Goal: Task Accomplishment & Management: Complete application form

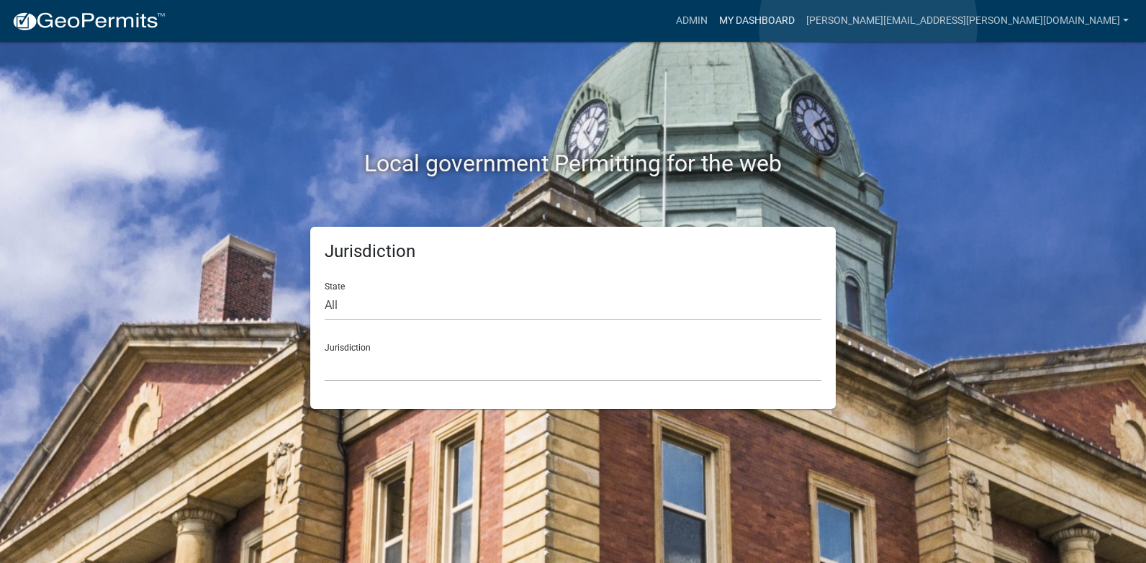
click at [801, 25] on link "My Dashboard" at bounding box center [756, 20] width 87 height 27
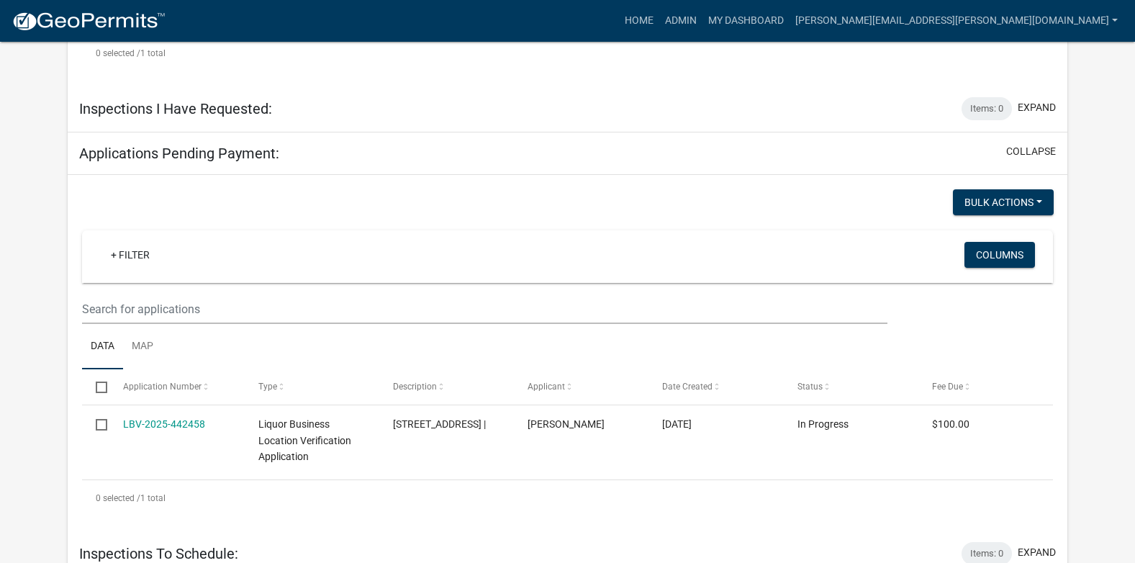
scroll to position [532, 0]
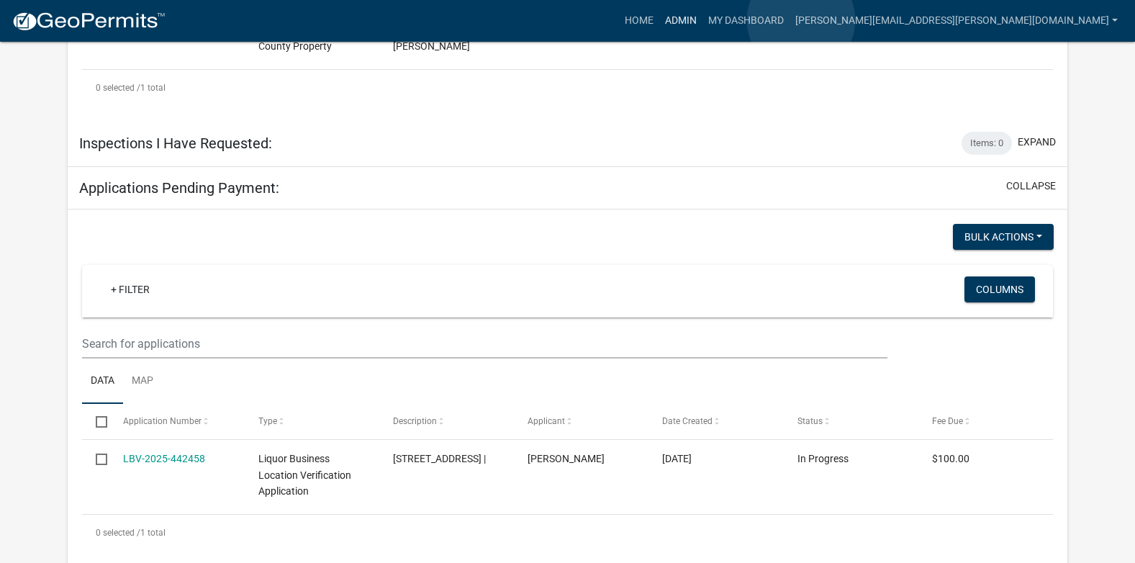
click at [703, 20] on link "Admin" at bounding box center [680, 20] width 43 height 27
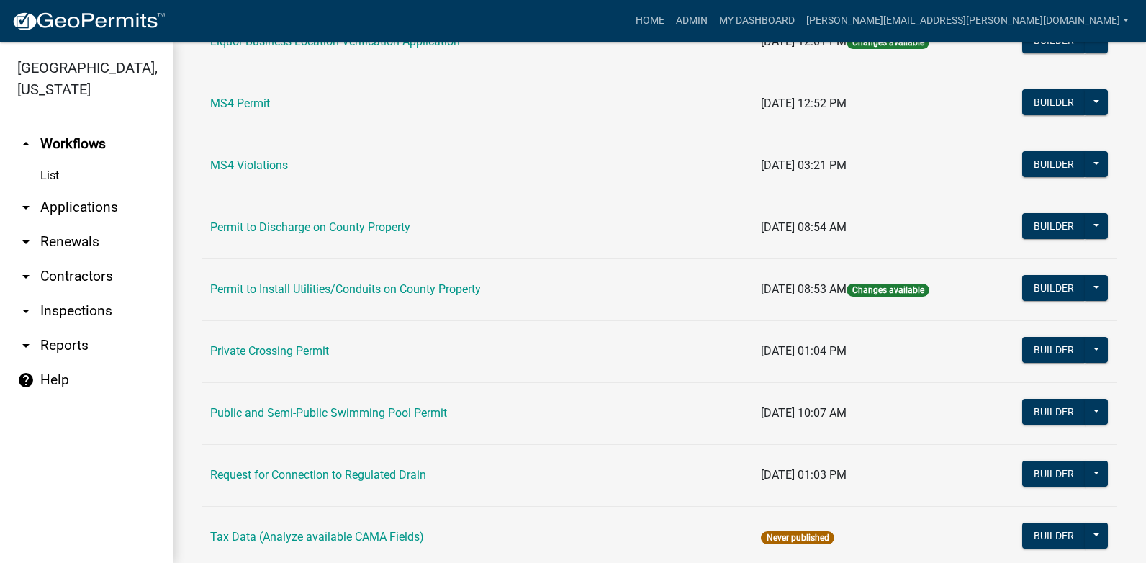
scroll to position [1274, 0]
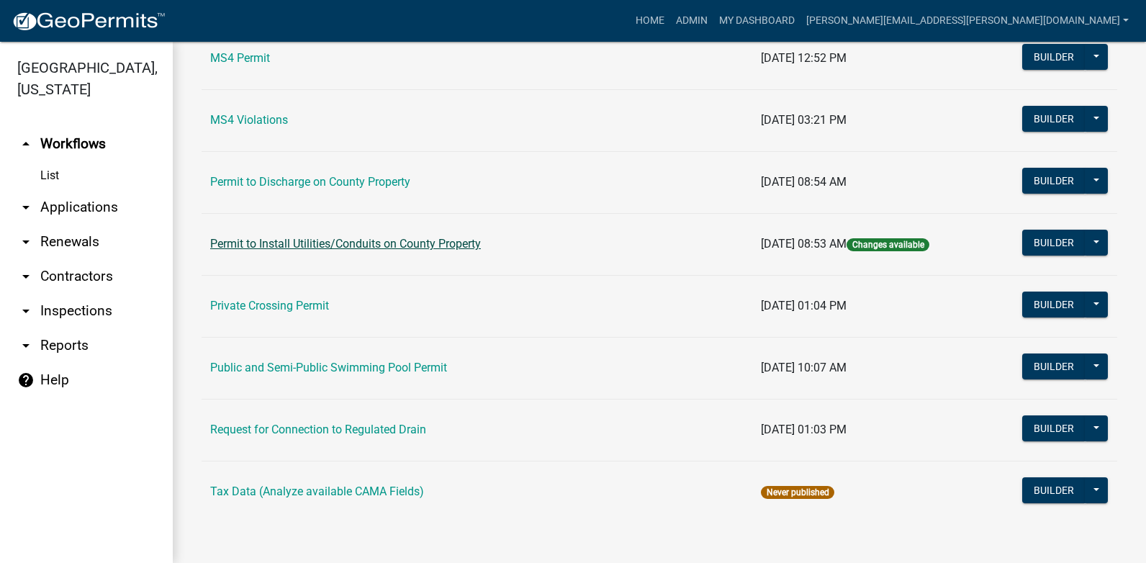
click at [466, 242] on link "Permit to Install Utilities/Conduits on County Property" at bounding box center [345, 244] width 271 height 14
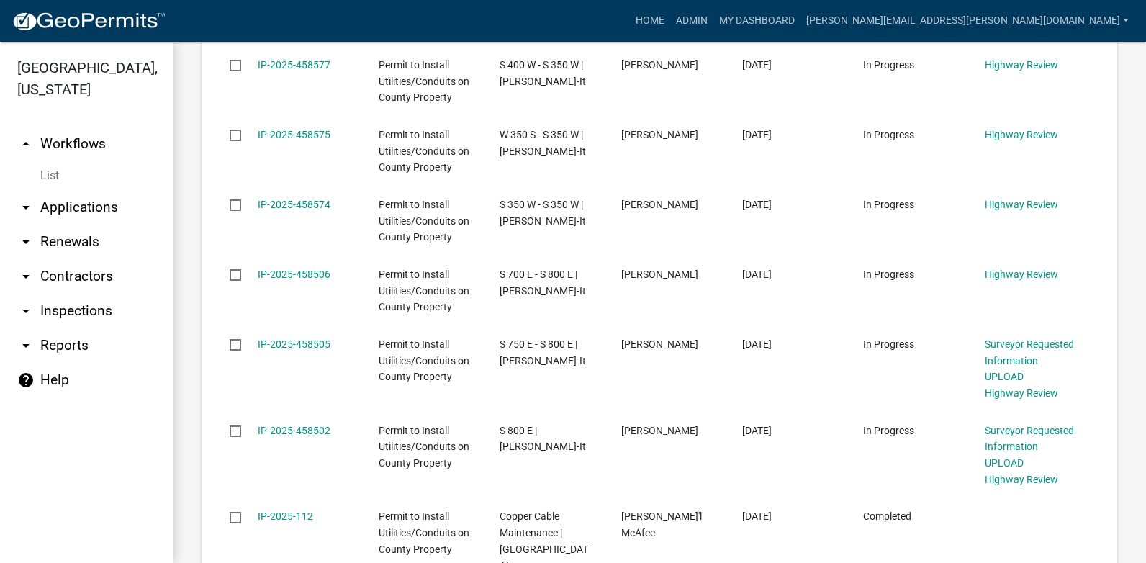
scroll to position [1022, 0]
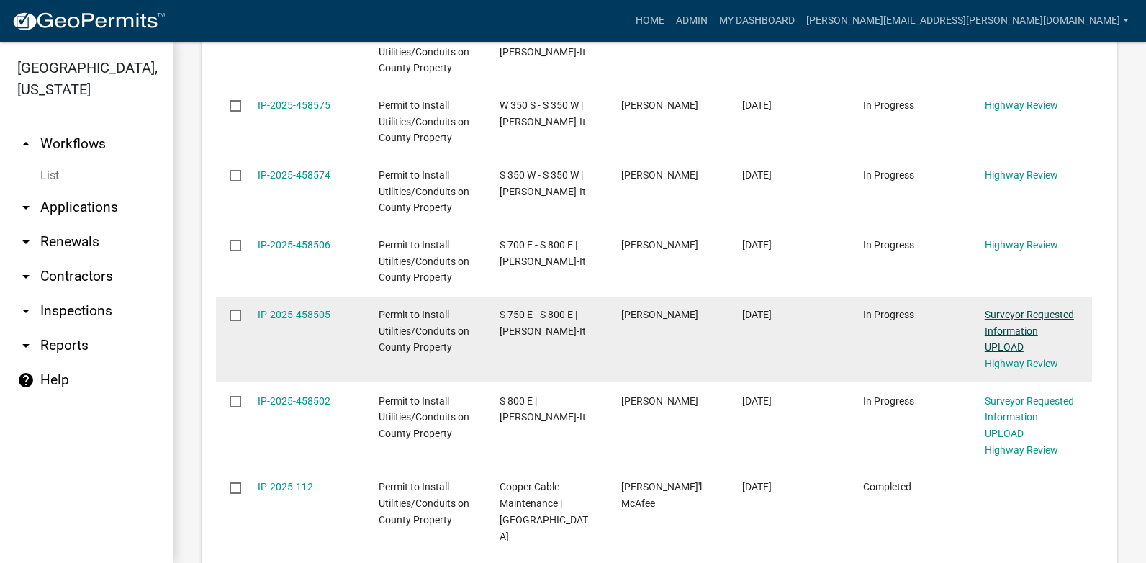
click at [1036, 315] on link "Surveyor Requested Information UPLOAD" at bounding box center [1029, 331] width 89 height 45
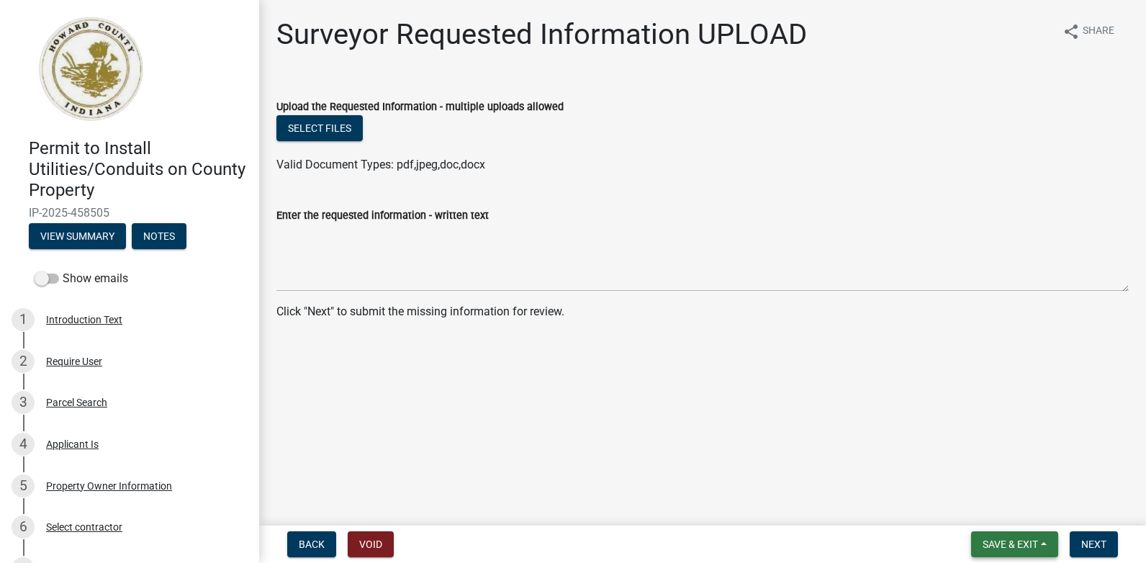
click at [989, 536] on button "Save & Exit" at bounding box center [1014, 544] width 87 height 26
click at [975, 506] on button "Save & Exit" at bounding box center [1000, 507] width 115 height 35
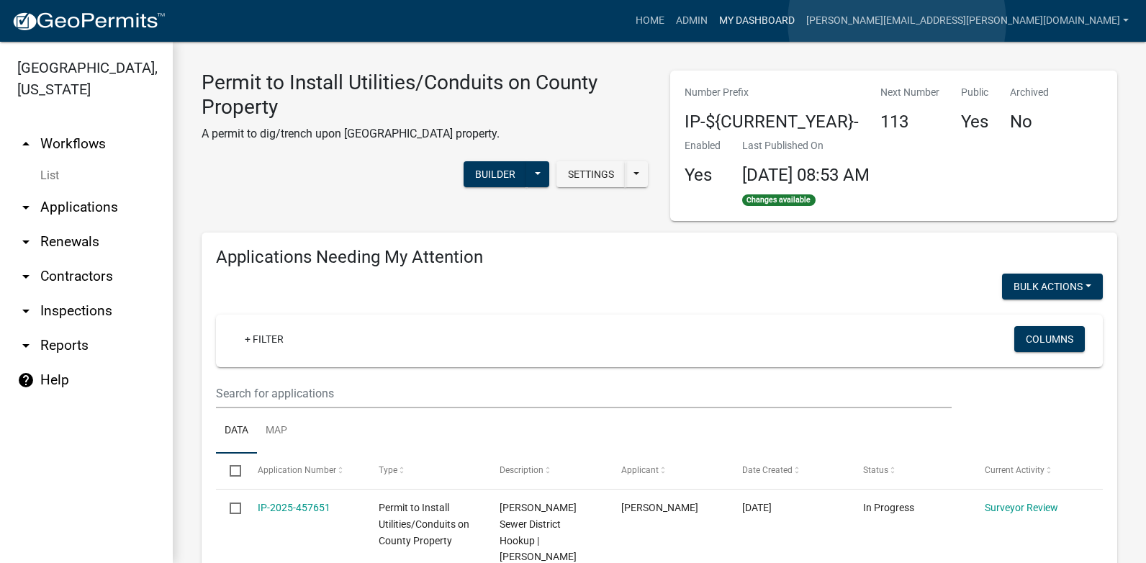
click at [801, 22] on link "My Dashboard" at bounding box center [756, 20] width 87 height 27
